Goal: Task Accomplishment & Management: Complete application form

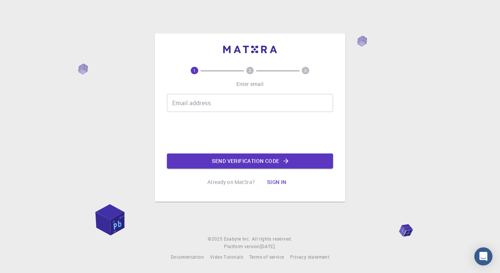
click at [191, 104] on input "Email address" at bounding box center [250, 103] width 166 height 18
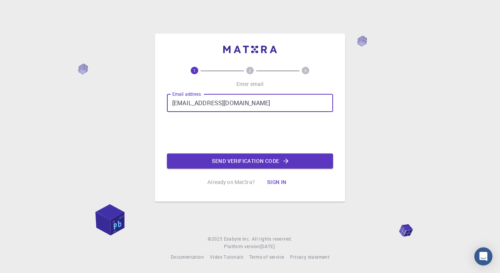
type input "[EMAIL_ADDRESS][DOMAIN_NAME]"
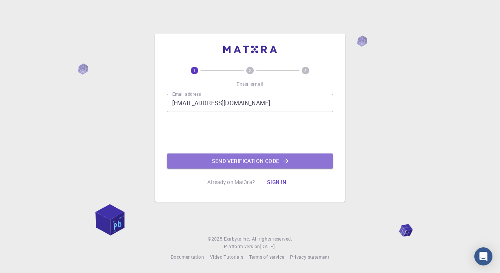
click at [286, 160] on icon "button" at bounding box center [286, 161] width 8 height 8
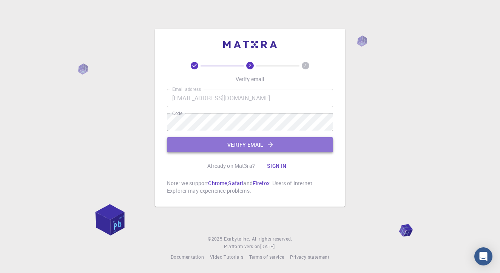
click at [252, 145] on button "Verify email" at bounding box center [250, 144] width 166 height 15
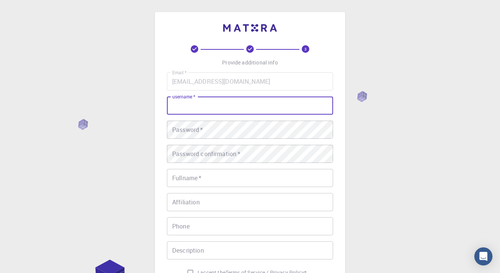
click at [209, 105] on input "username   *" at bounding box center [250, 106] width 166 height 18
type input "[PERSON_NAME]"
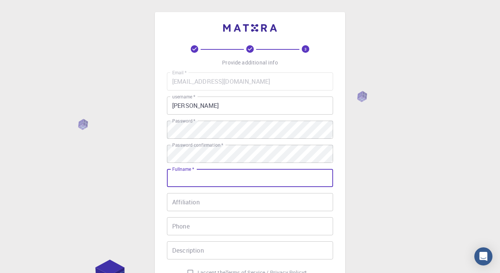
click at [325, 180] on input "Fullname   *" at bounding box center [250, 178] width 166 height 18
click at [322, 179] on input "Fullname   *" at bounding box center [250, 178] width 166 height 18
click at [290, 176] on input "Fullname   *" at bounding box center [250, 178] width 166 height 18
type input "[PERSON_NAME]"
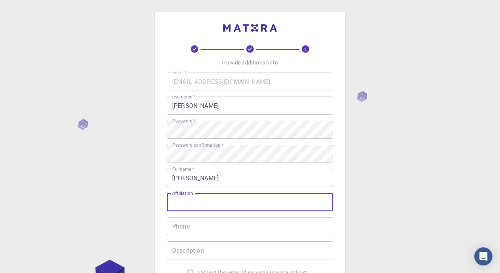
click at [233, 206] on input "Affiliation" at bounding box center [250, 202] width 166 height 18
type input "SCI"
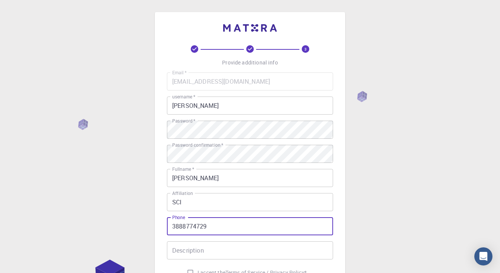
type input "3888774729"
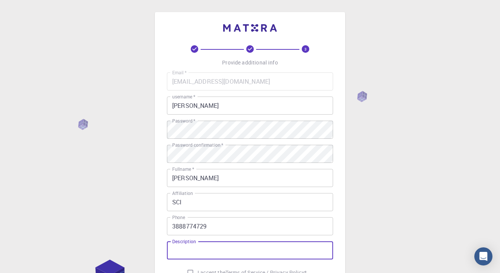
click at [186, 249] on input "Description" at bounding box center [250, 251] width 166 height 18
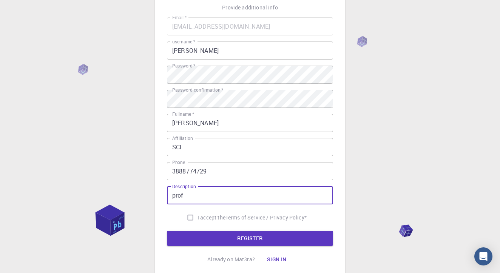
scroll to position [57, 0]
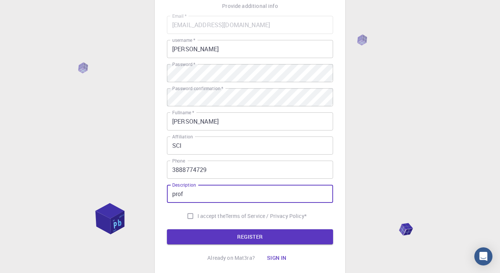
type input "prof"
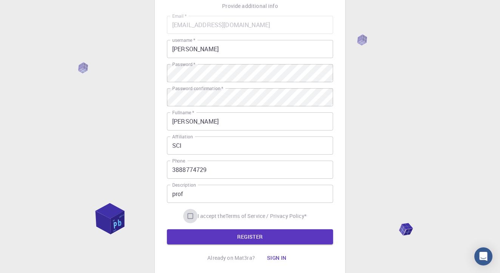
click at [189, 215] on input "I accept the Terms of Service / Privacy Policy *" at bounding box center [190, 216] width 14 height 14
checkbox input "true"
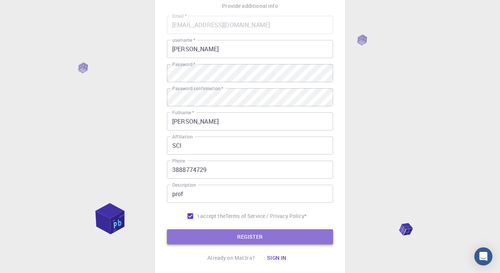
click at [247, 235] on button "REGISTER" at bounding box center [250, 236] width 166 height 15
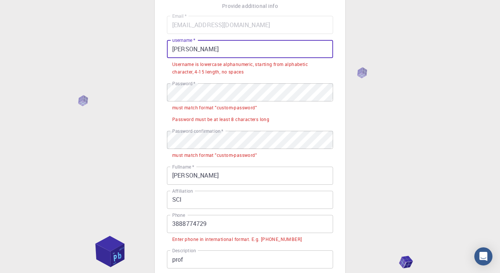
click at [215, 49] on input "[PERSON_NAME]" at bounding box center [250, 49] width 166 height 18
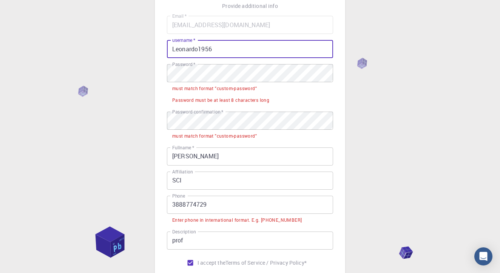
type input "Leonardo1956"
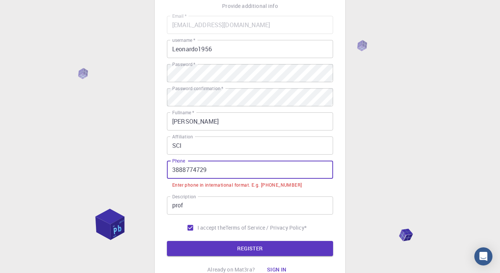
click at [171, 169] on input "3888774729" at bounding box center [250, 170] width 166 height 18
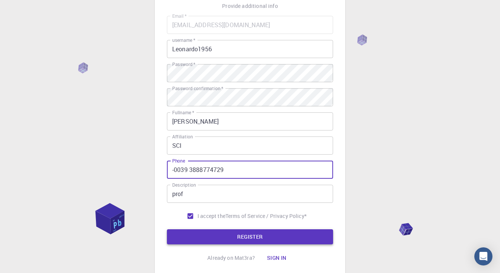
type input "-0039 3888774729"
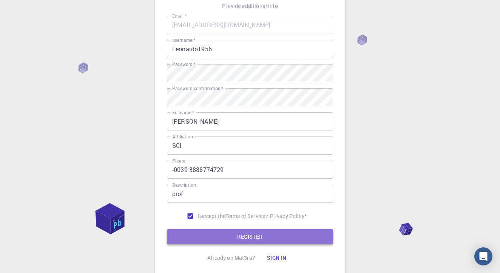
click at [252, 237] on button "REGISTER" at bounding box center [250, 236] width 166 height 15
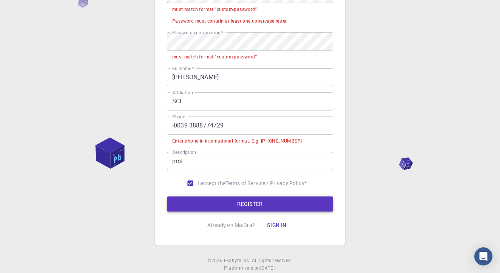
scroll to position [156, 0]
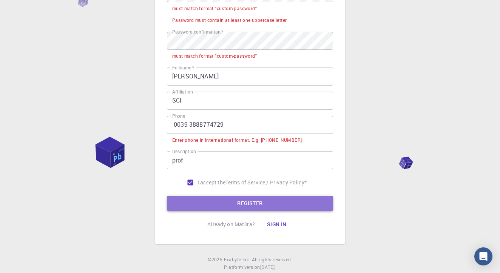
click at [262, 202] on button "REGISTER" at bounding box center [250, 203] width 166 height 15
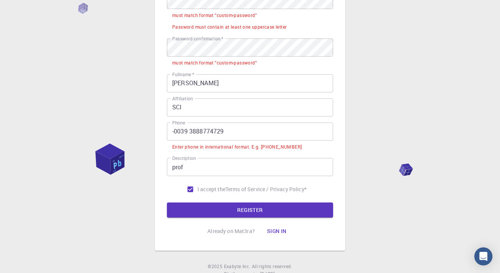
scroll to position [148, 0]
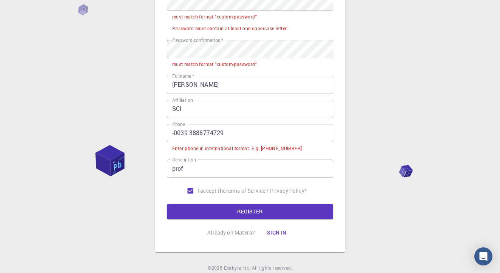
click at [338, 48] on div "3 Provide additional info Email   * [EMAIL_ADDRESS][DOMAIN_NAME] Email   * user…" at bounding box center [250, 59] width 190 height 388
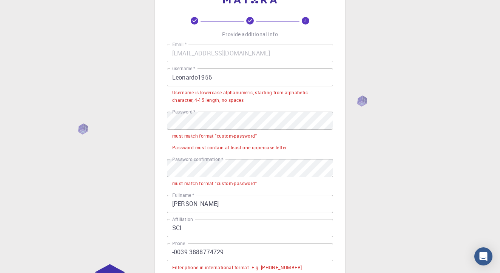
scroll to position [26, 0]
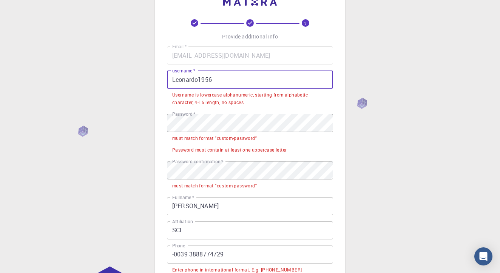
click at [202, 78] on input "Leonardo1956" at bounding box center [250, 80] width 166 height 18
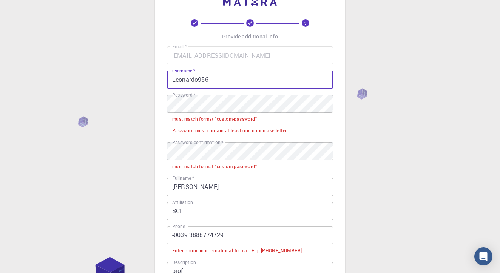
type input "Leonardo956"
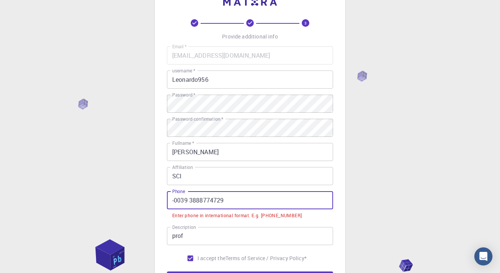
click at [180, 200] on input "-0039 3888774729" at bounding box center [250, 200] width 166 height 18
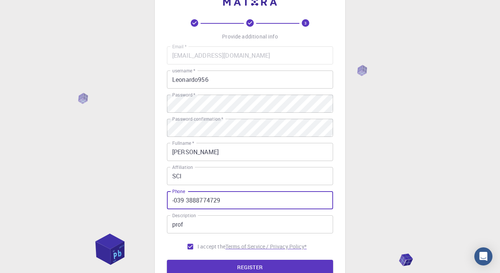
type input "-039 3888774729"
click at [265, 246] on p "Terms of Service / Privacy Policy *" at bounding box center [265, 247] width 81 height 8
